Goal: Task Accomplishment & Management: Complete application form

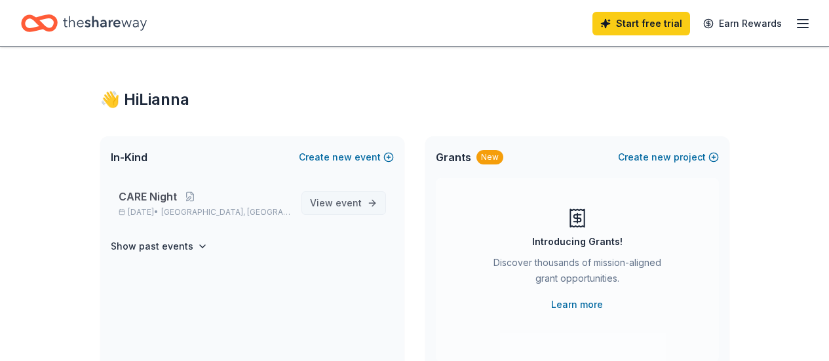
click at [357, 203] on span "event" at bounding box center [349, 202] width 26 height 11
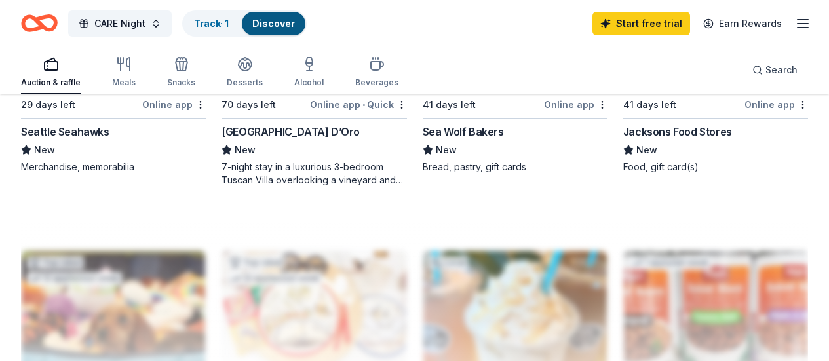
scroll to position [1377, 0]
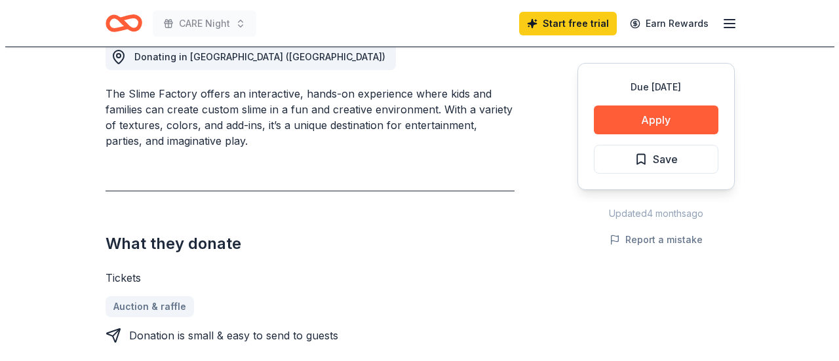
scroll to position [393, 0]
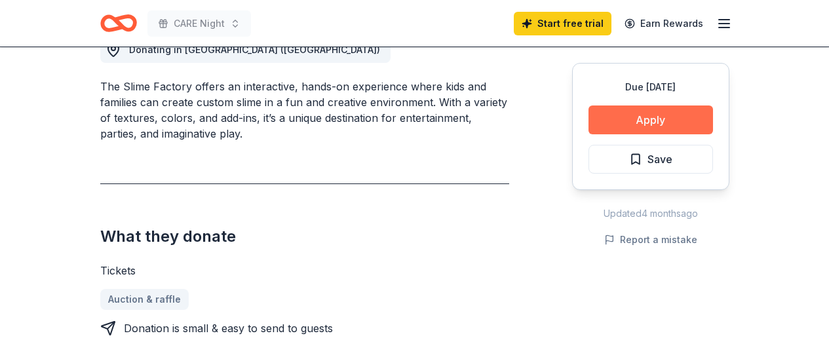
click at [629, 120] on button "Apply" at bounding box center [651, 120] width 125 height 29
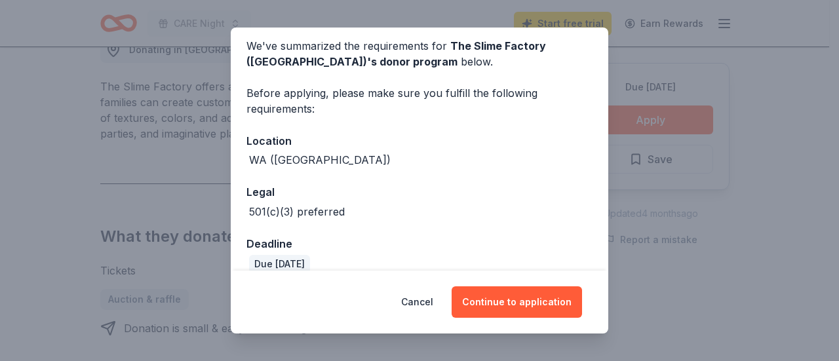
scroll to position [71, 0]
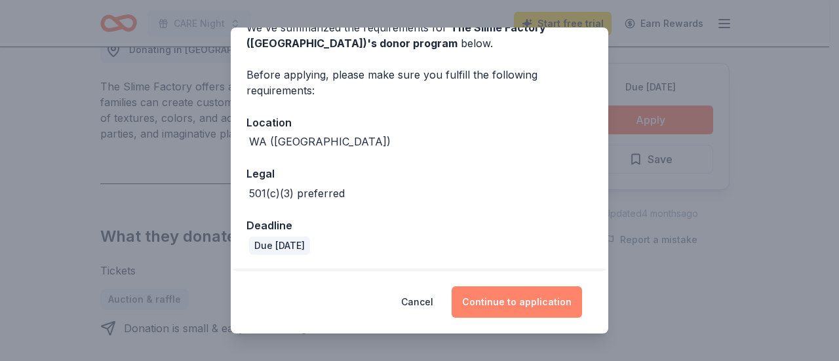
click at [509, 302] on button "Continue to application" at bounding box center [517, 301] width 130 height 31
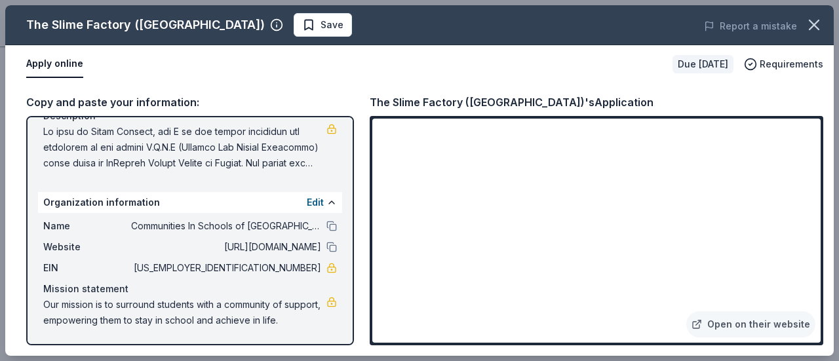
scroll to position [30, 0]
